Goal: Navigation & Orientation: Find specific page/section

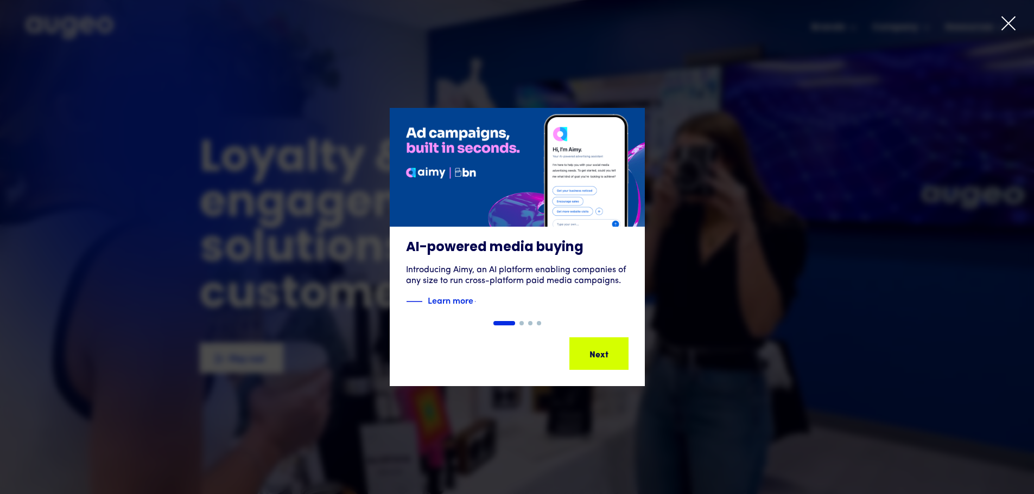
click at [1006, 23] on icon at bounding box center [1008, 23] width 13 height 13
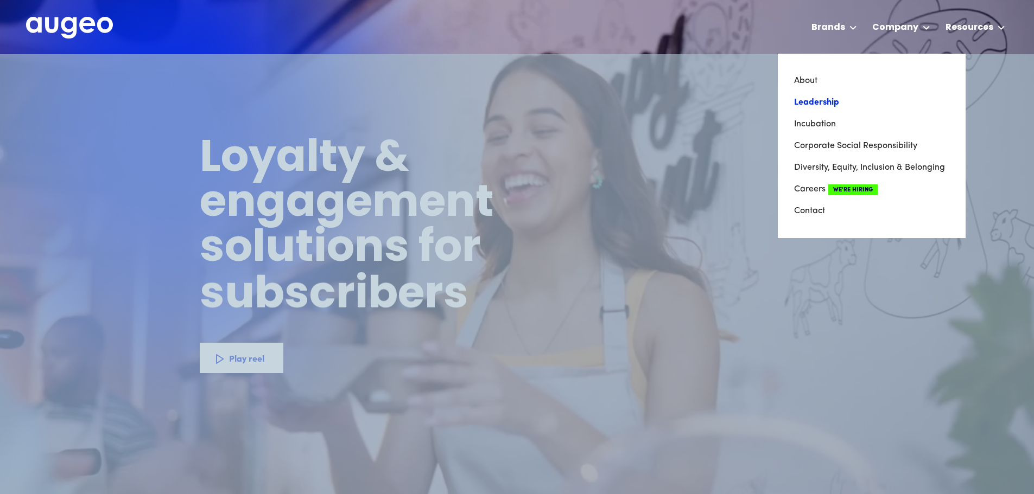
click at [819, 104] on link "Leadership" at bounding box center [871, 103] width 155 height 22
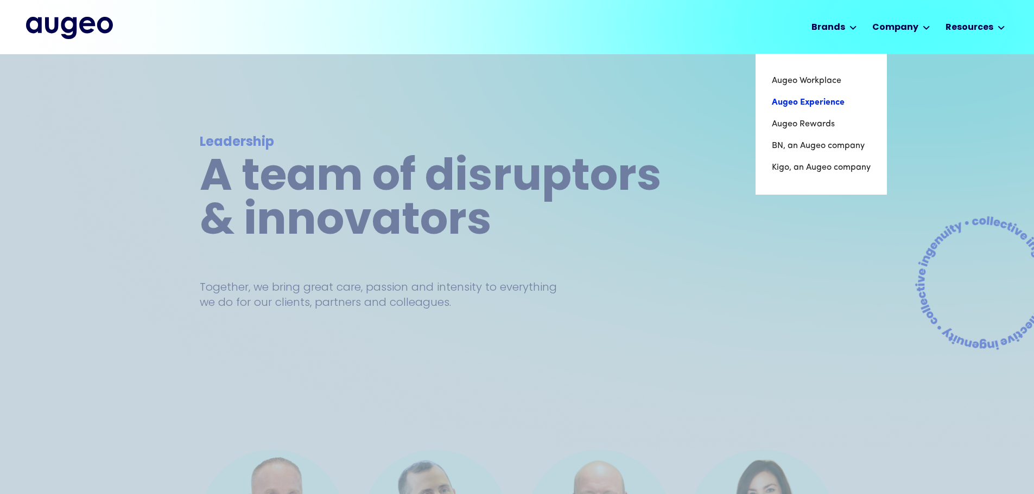
click at [837, 106] on link "Augeo Experience" at bounding box center [821, 103] width 99 height 22
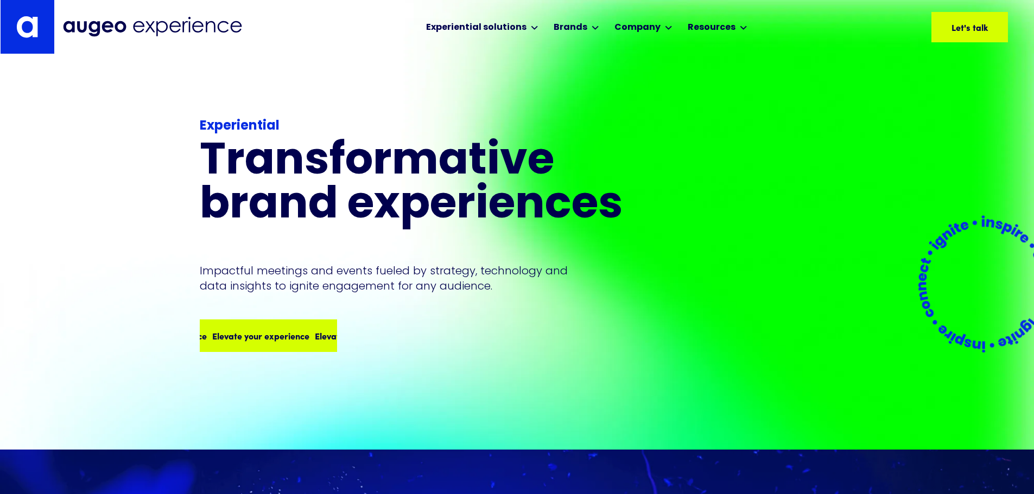
click at [313, 329] on div "Elevate your experience" at bounding box center [361, 335] width 97 height 13
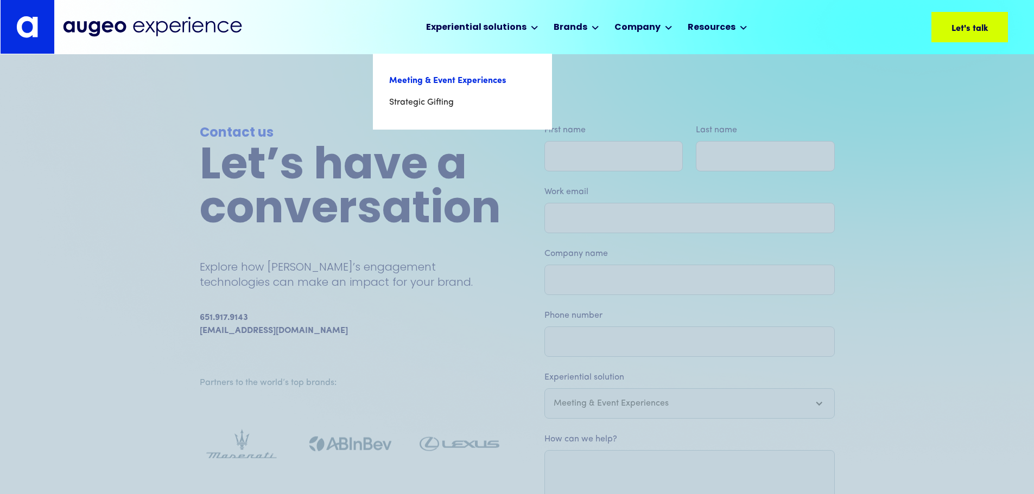
click at [483, 82] on link "Meeting & Event Experiences" at bounding box center [462, 81] width 146 height 22
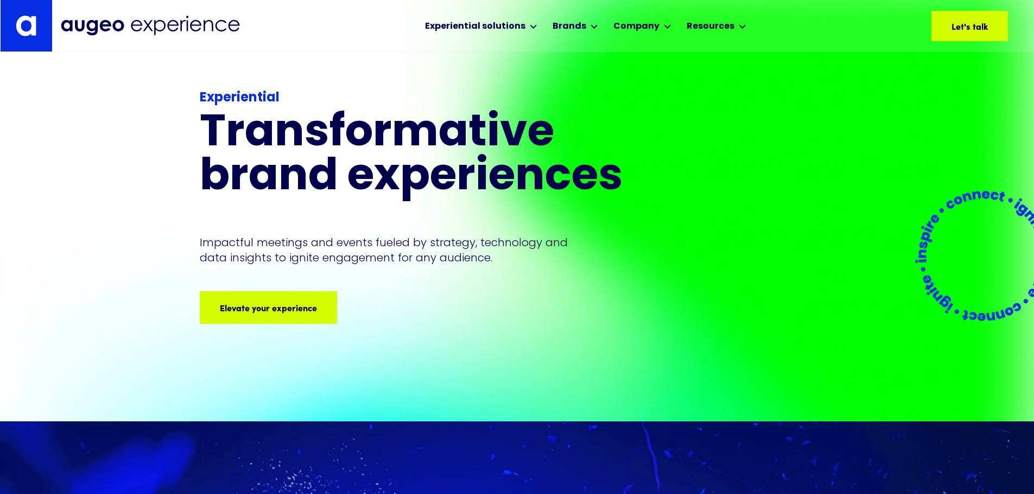
click at [305, 266] on div "Experiential Transformative brand experiences Impactful meetings and events fue…" at bounding box center [434, 205] width 469 height 235
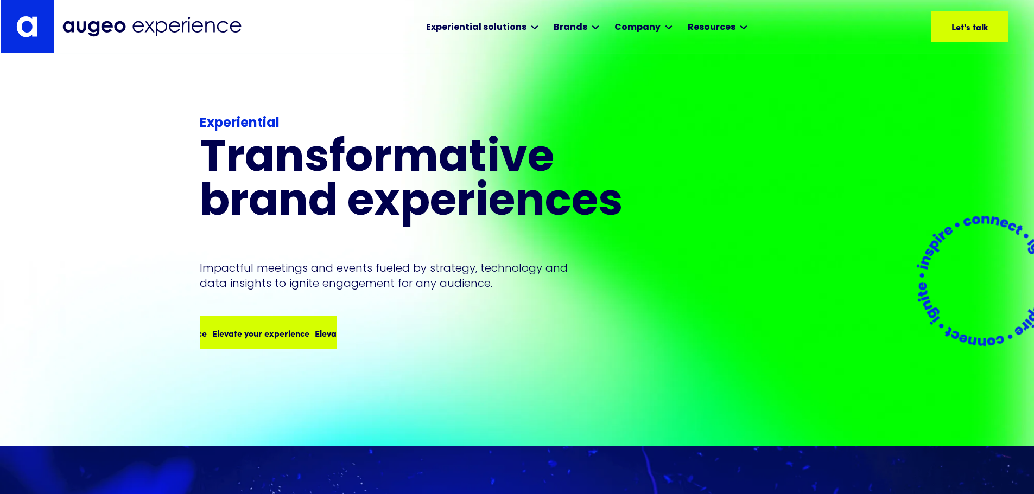
click at [313, 327] on div "Elevate your experience" at bounding box center [361, 333] width 97 height 13
